Goal: Task Accomplishment & Management: Complete application form

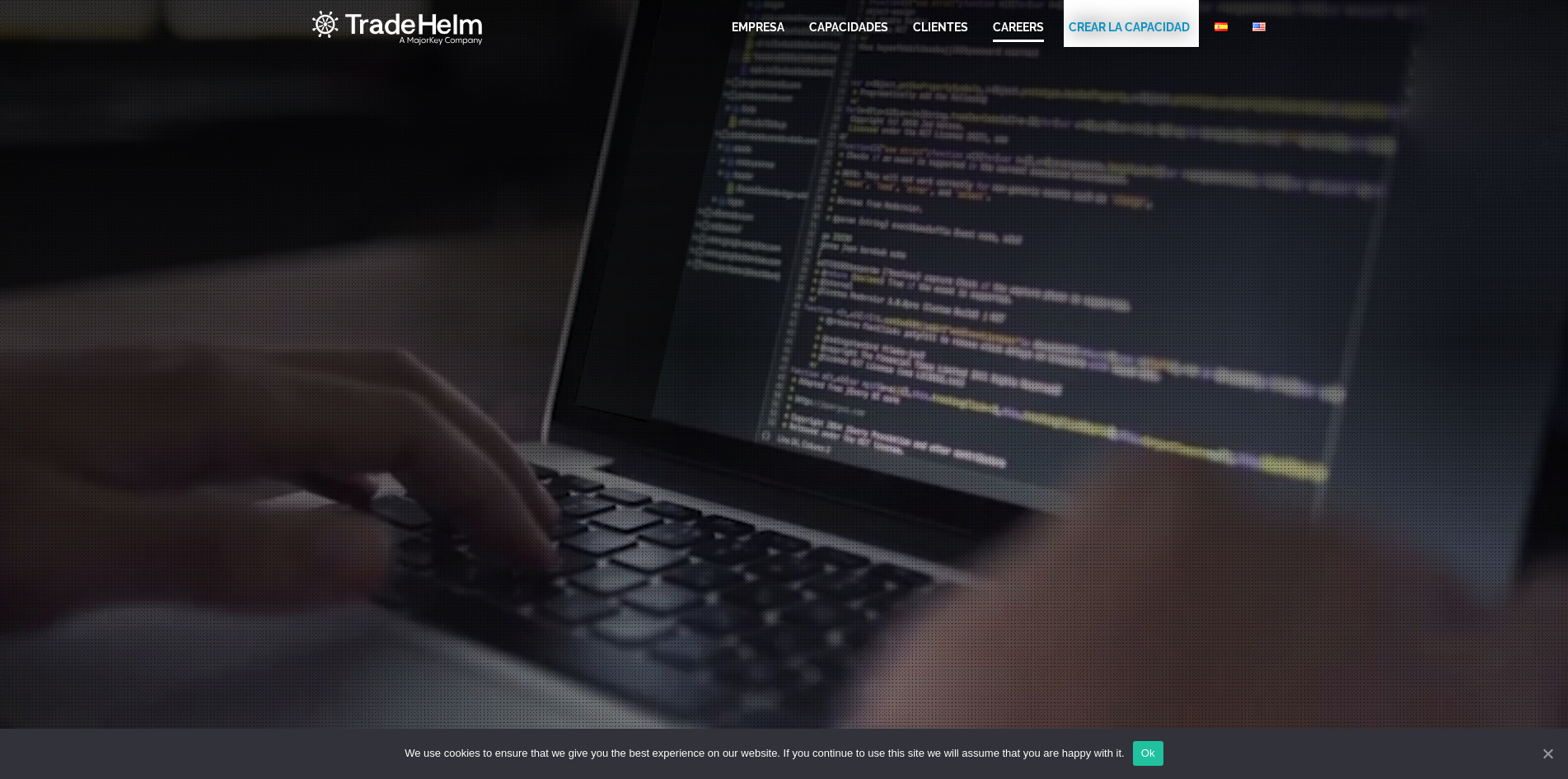
click at [1033, 24] on link "CAREERS" at bounding box center [1018, 27] width 51 height 16
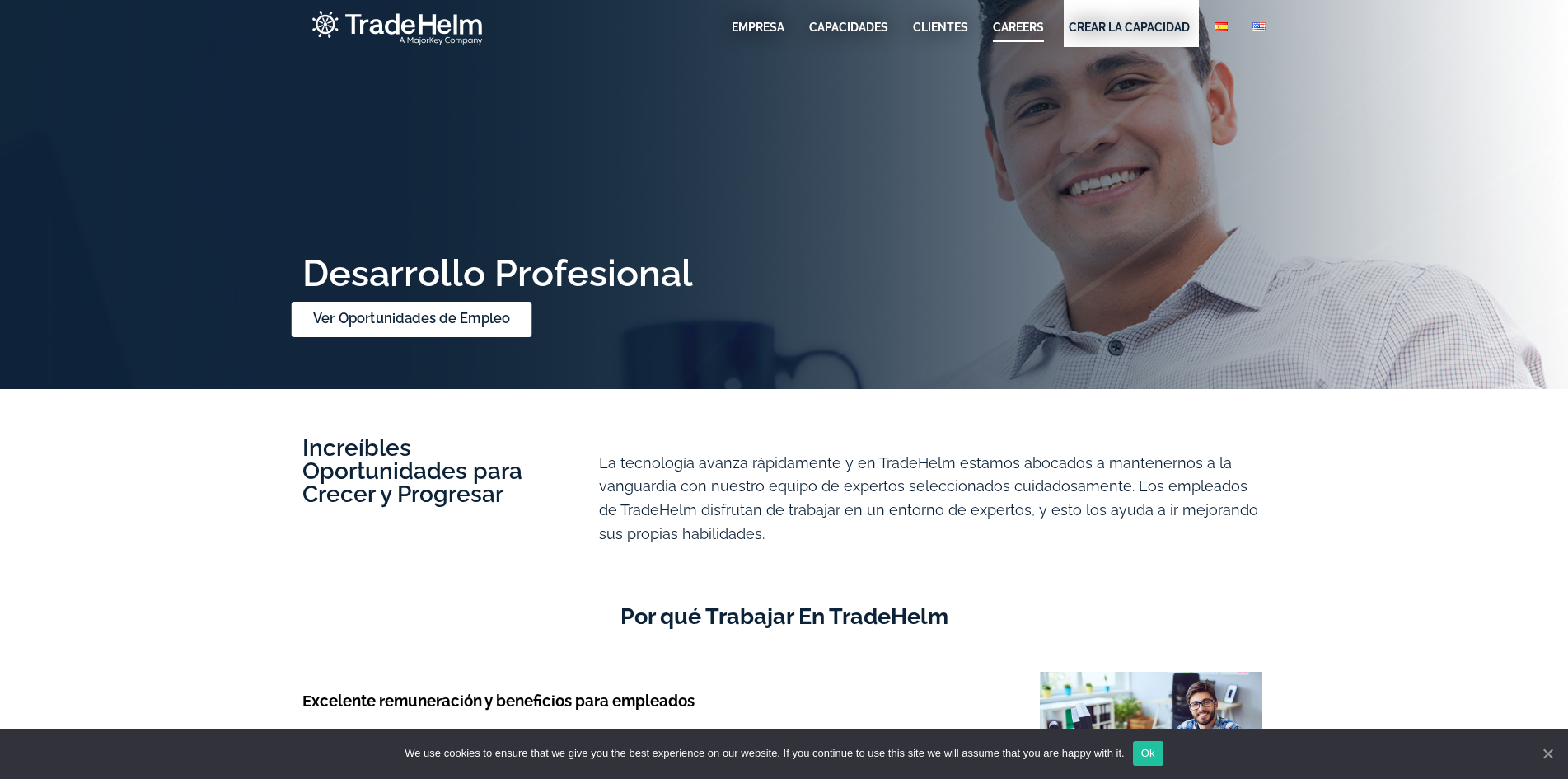
click at [440, 324] on link "Ver Oportunidades de Empleo" at bounding box center [411, 319] width 240 height 35
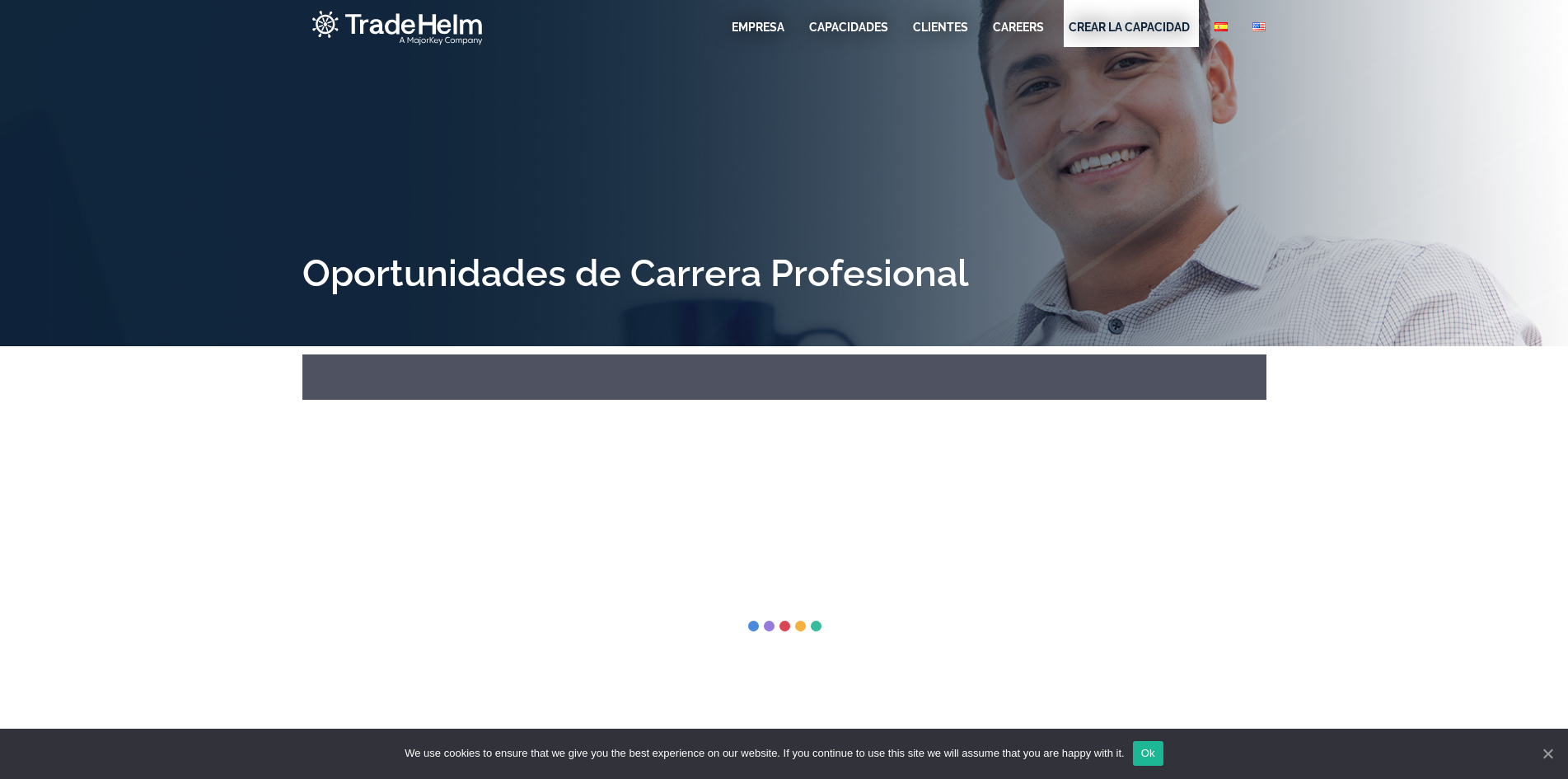
click at [1155, 758] on link "Ok" at bounding box center [1148, 753] width 30 height 25
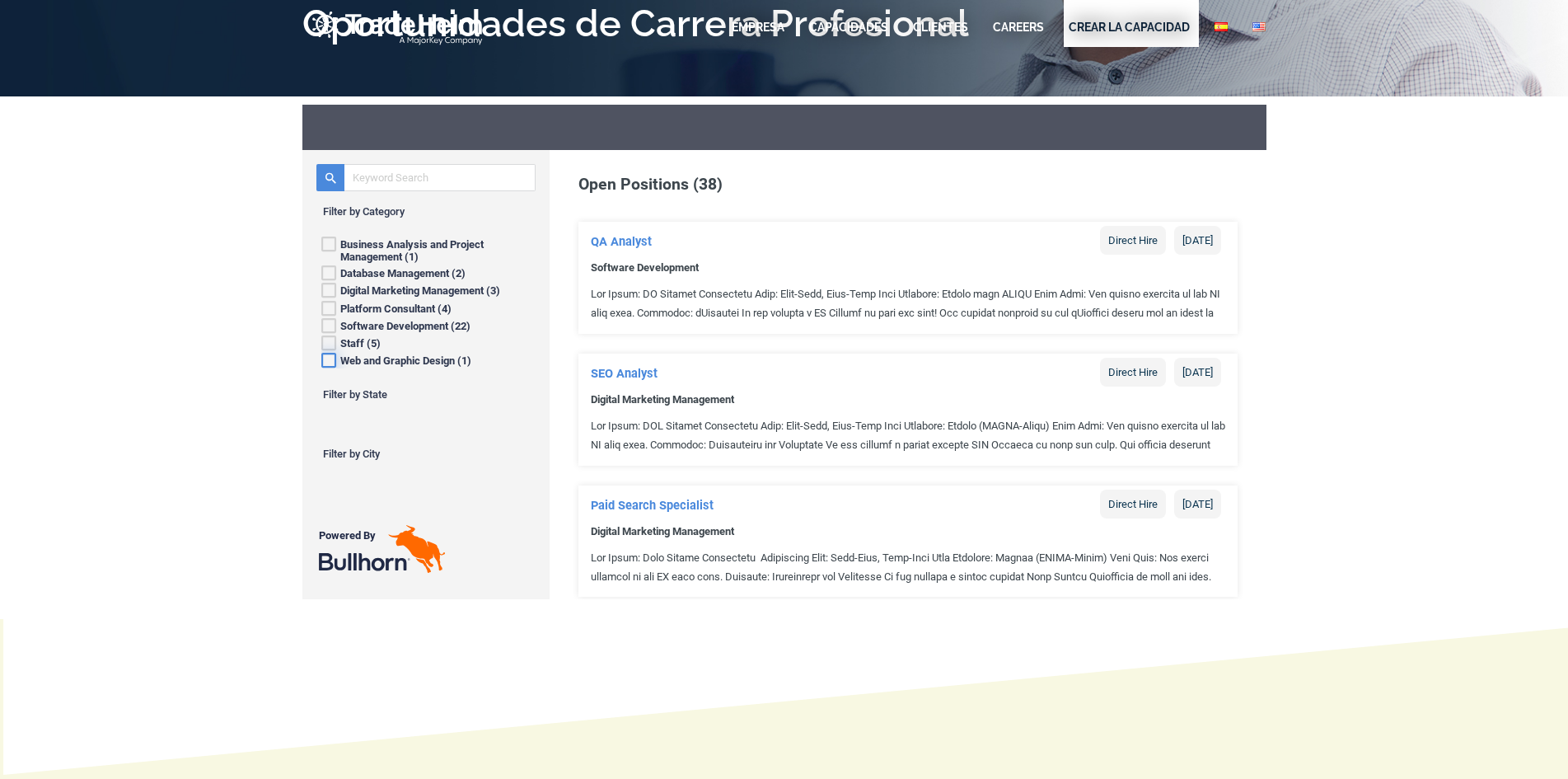
scroll to position [247, 0]
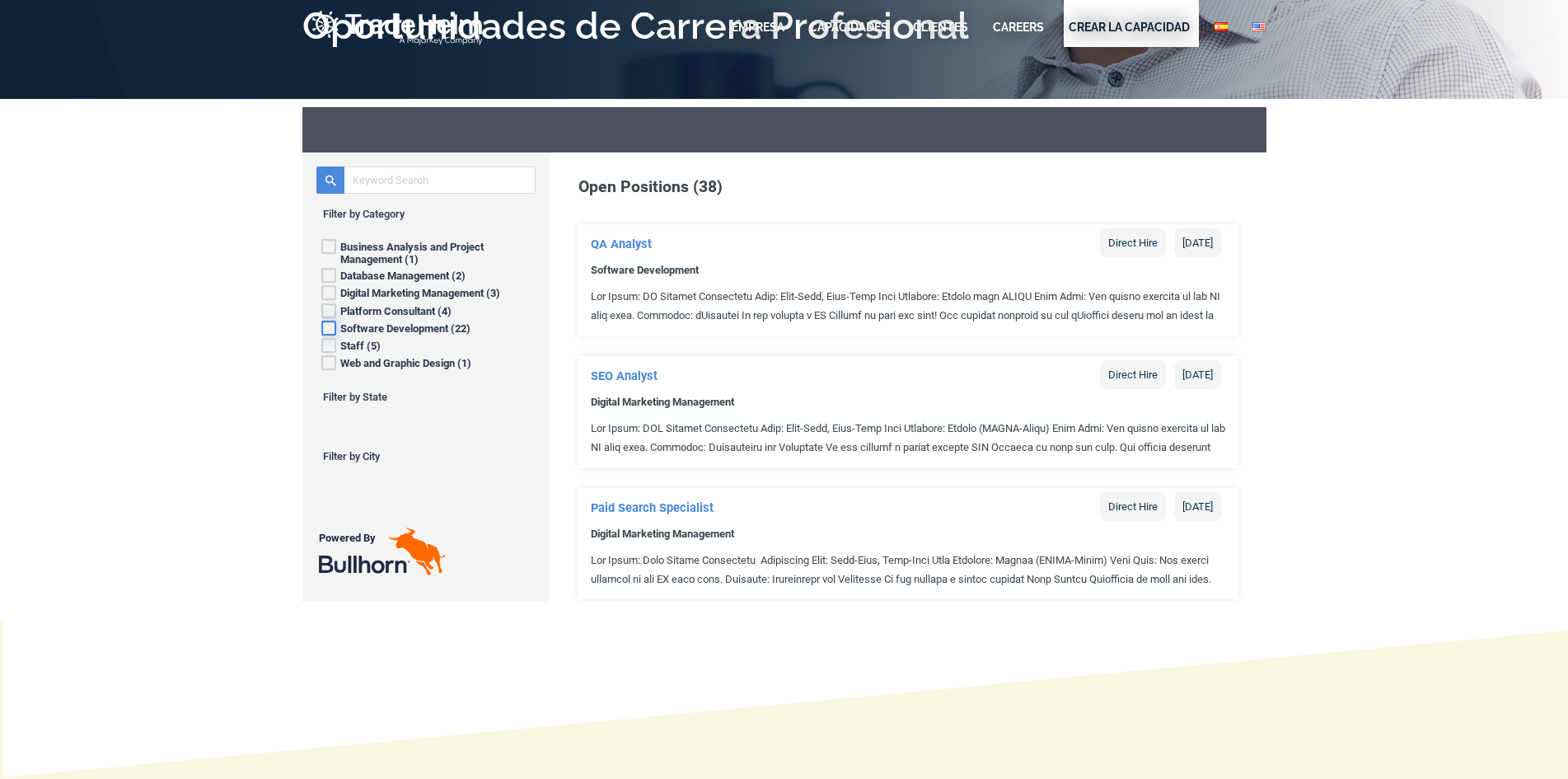
click at [330, 331] on icon at bounding box center [327, 326] width 15 height 17
click at [1144, 443] on span at bounding box center [907, 437] width 659 height 39
click at [328, 330] on icon at bounding box center [327, 326] width 15 height 17
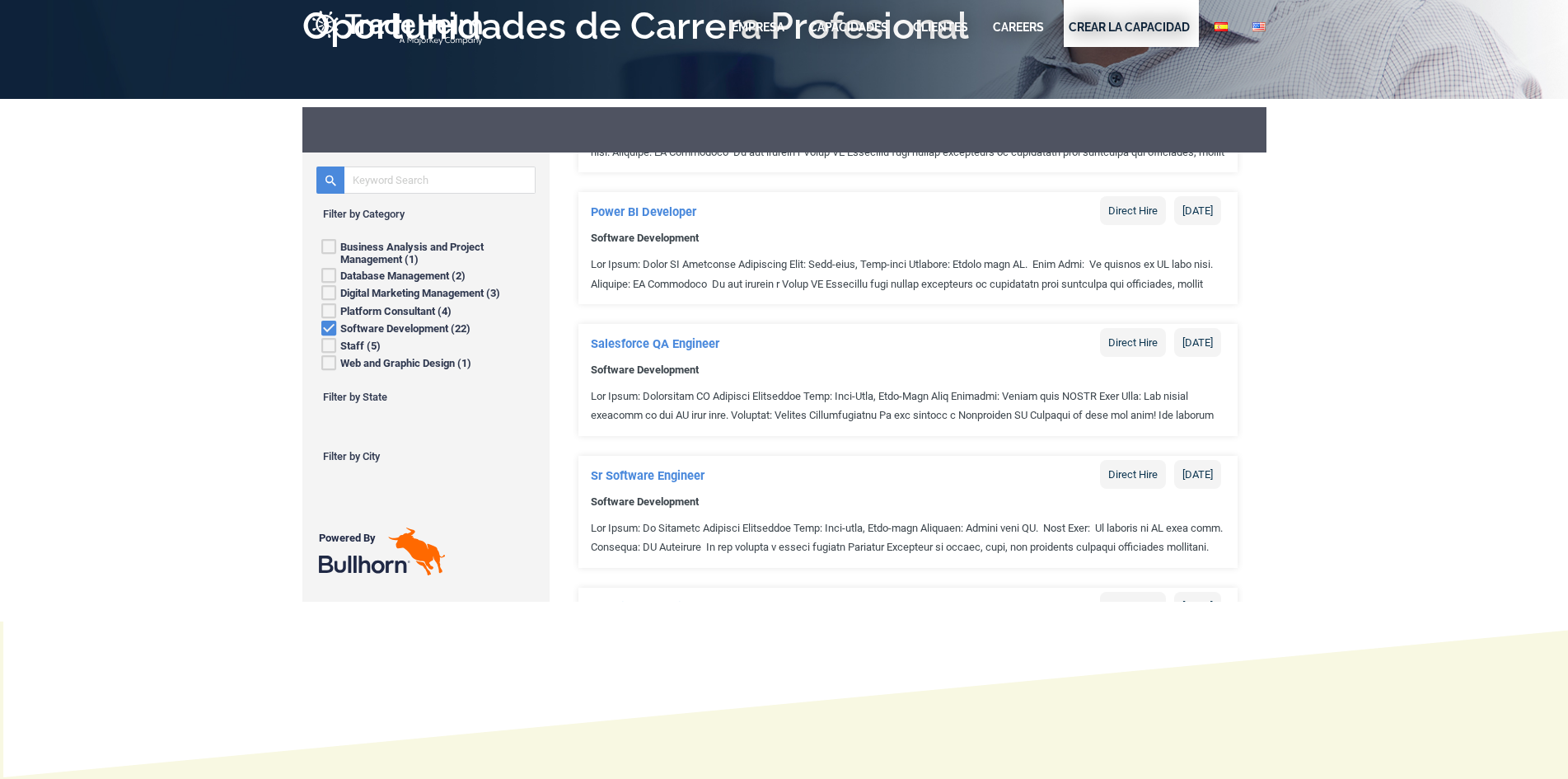
scroll to position [659, 0]
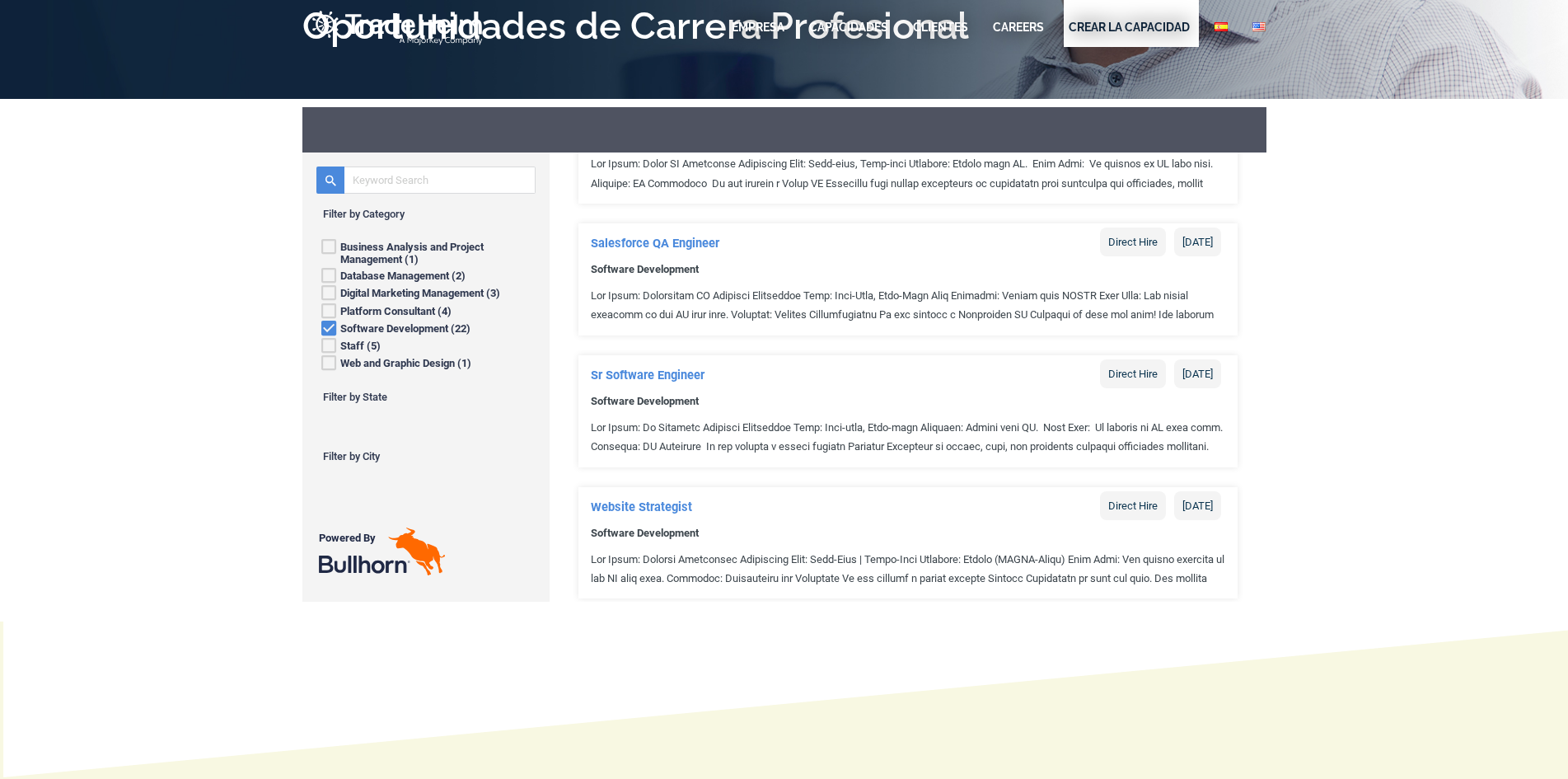
click at [665, 401] on span "Software Development" at bounding box center [644, 404] width 133 height 21
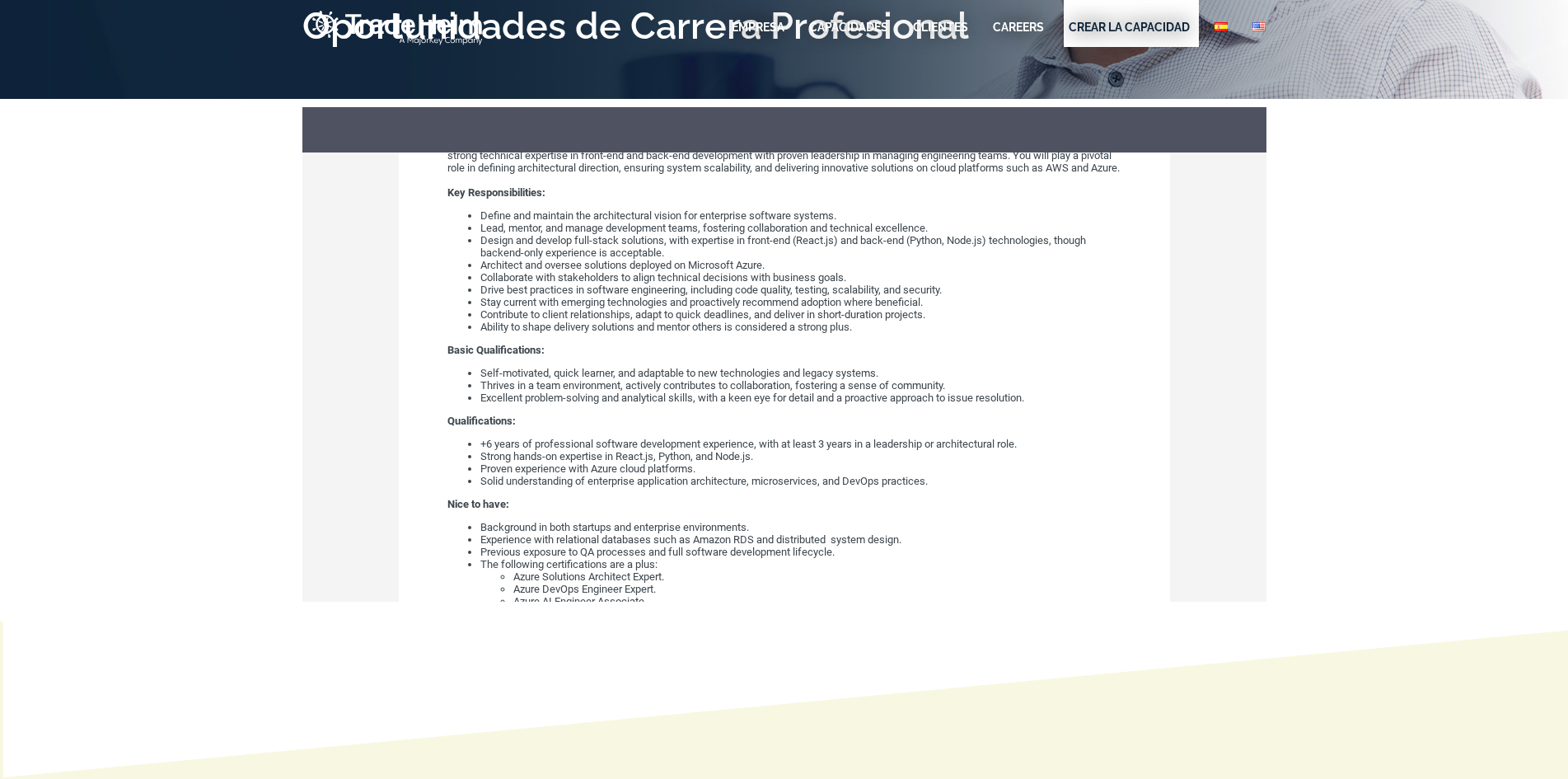
scroll to position [412, 0]
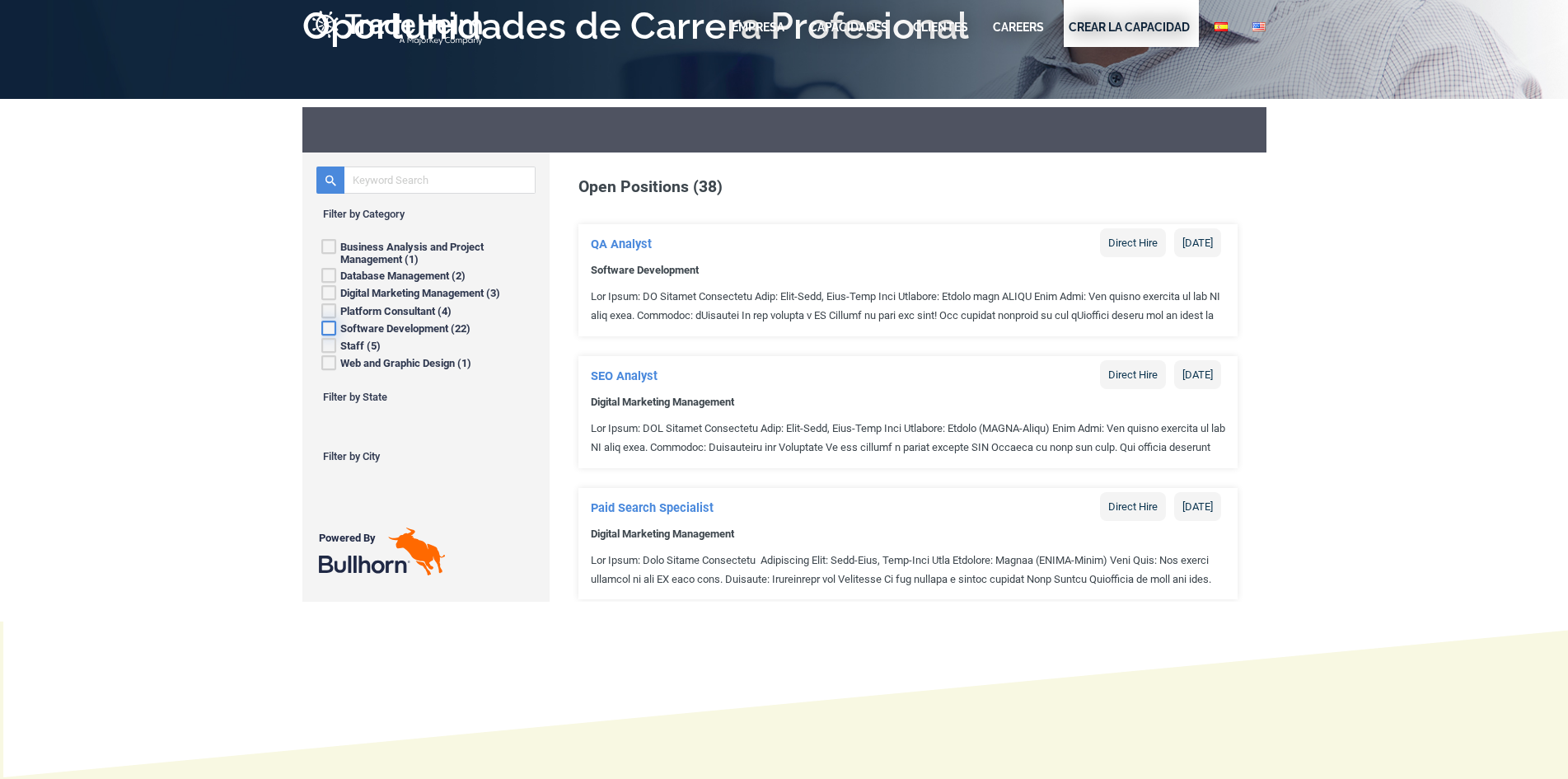
click at [332, 331] on icon at bounding box center [327, 326] width 15 height 17
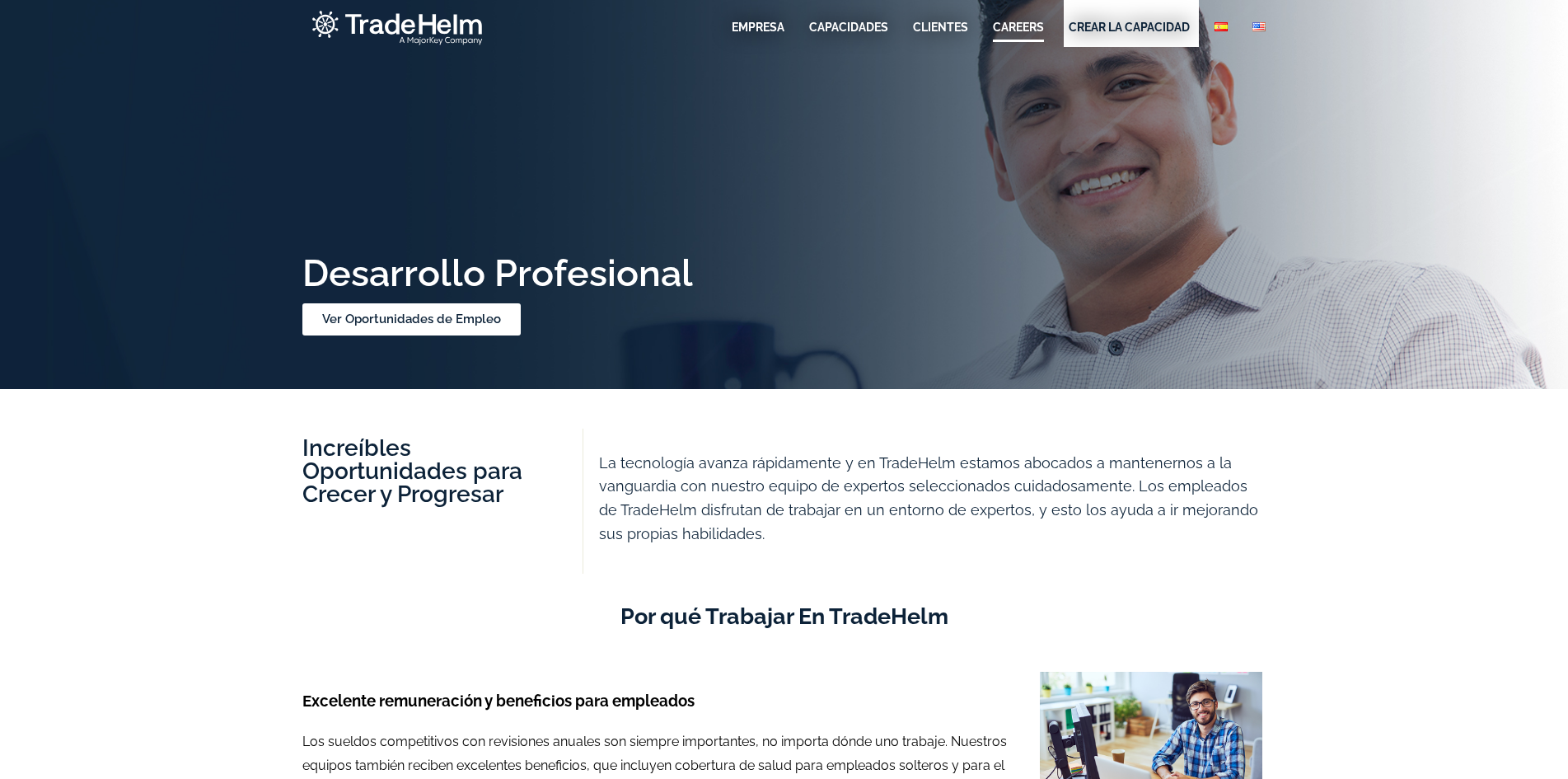
click at [420, 39] on img at bounding box center [397, 28] width 190 height 40
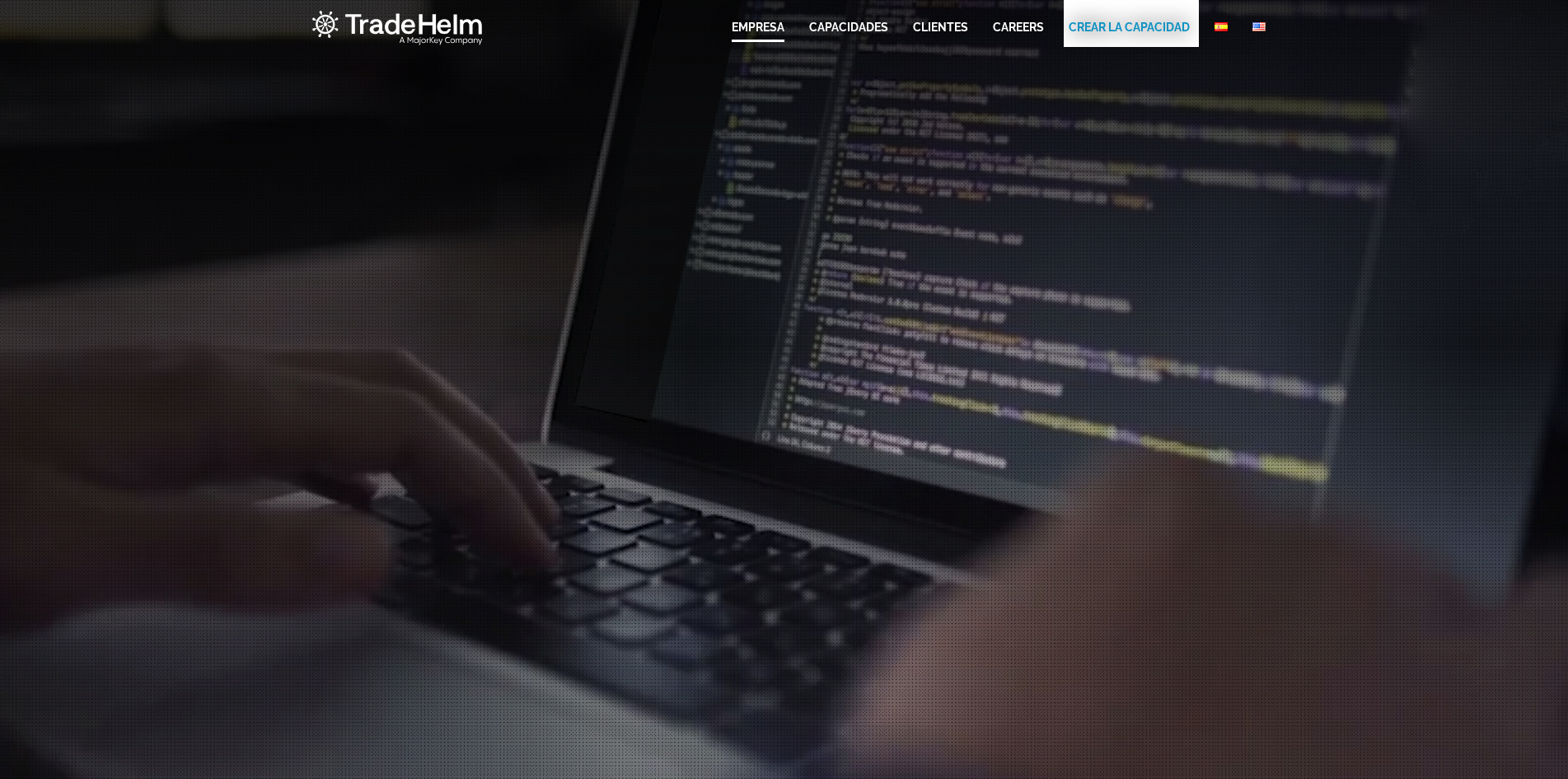
click at [758, 27] on link "EMPRESA" at bounding box center [757, 27] width 53 height 16
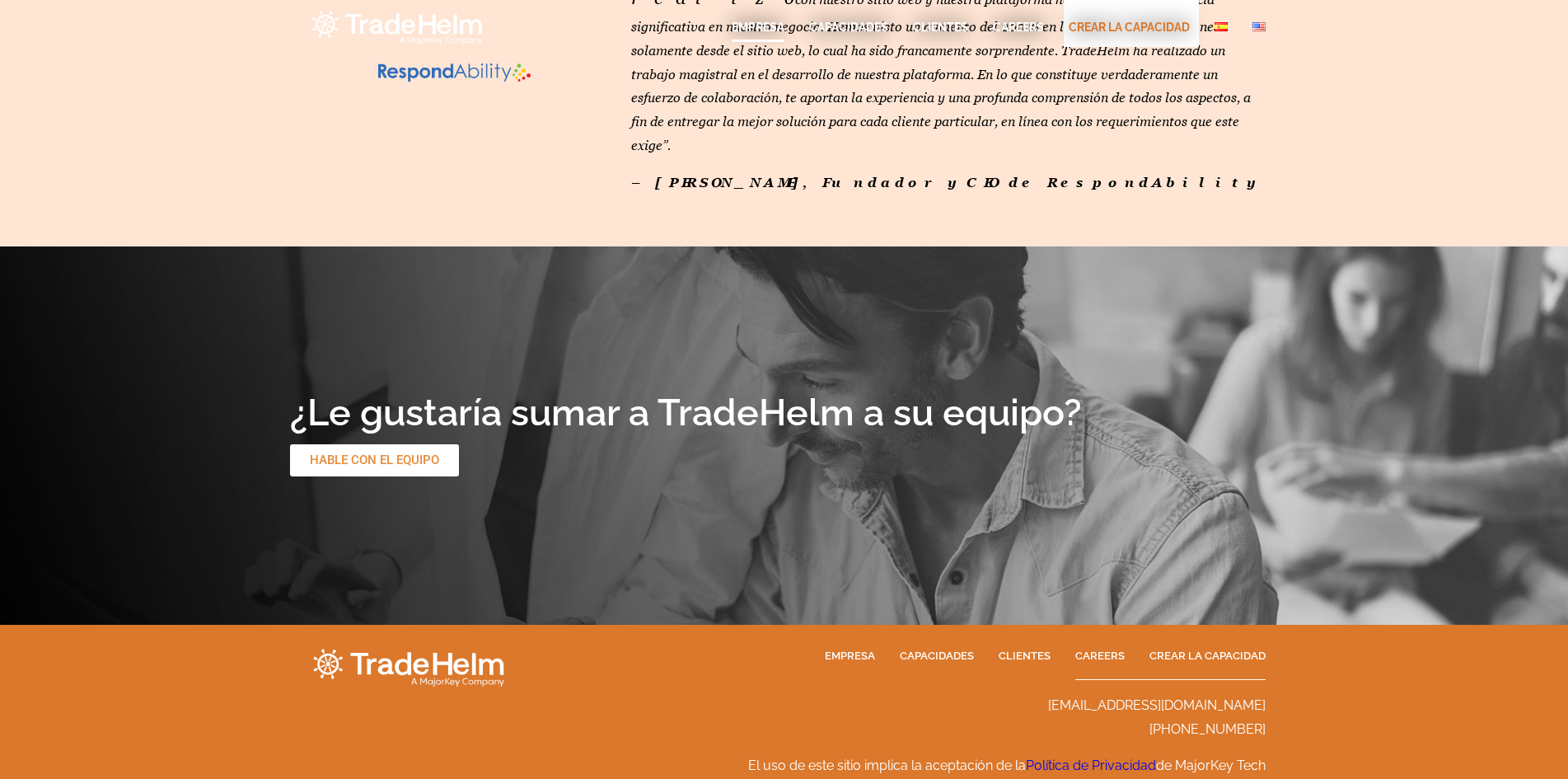
scroll to position [3487, 0]
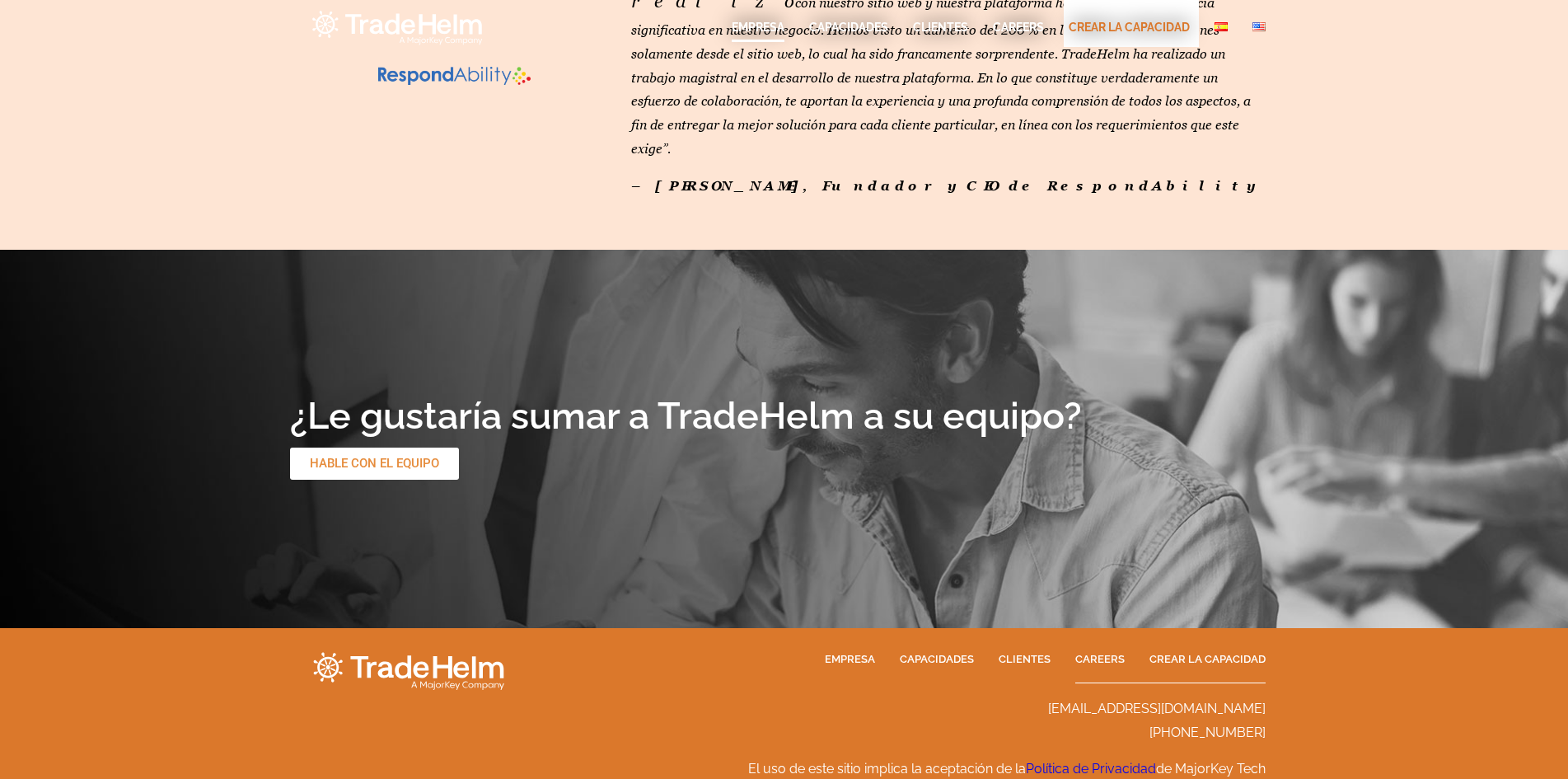
drag, startPoint x: 1179, startPoint y: 729, endPoint x: 1265, endPoint y: 727, distance: 86.0
click at [1265, 761] on span "El uso de este sitio implica la aceptación de la Política de Privacidad de Majo…" at bounding box center [1007, 769] width 518 height 16
